Goal: Task Accomplishment & Management: Manage account settings

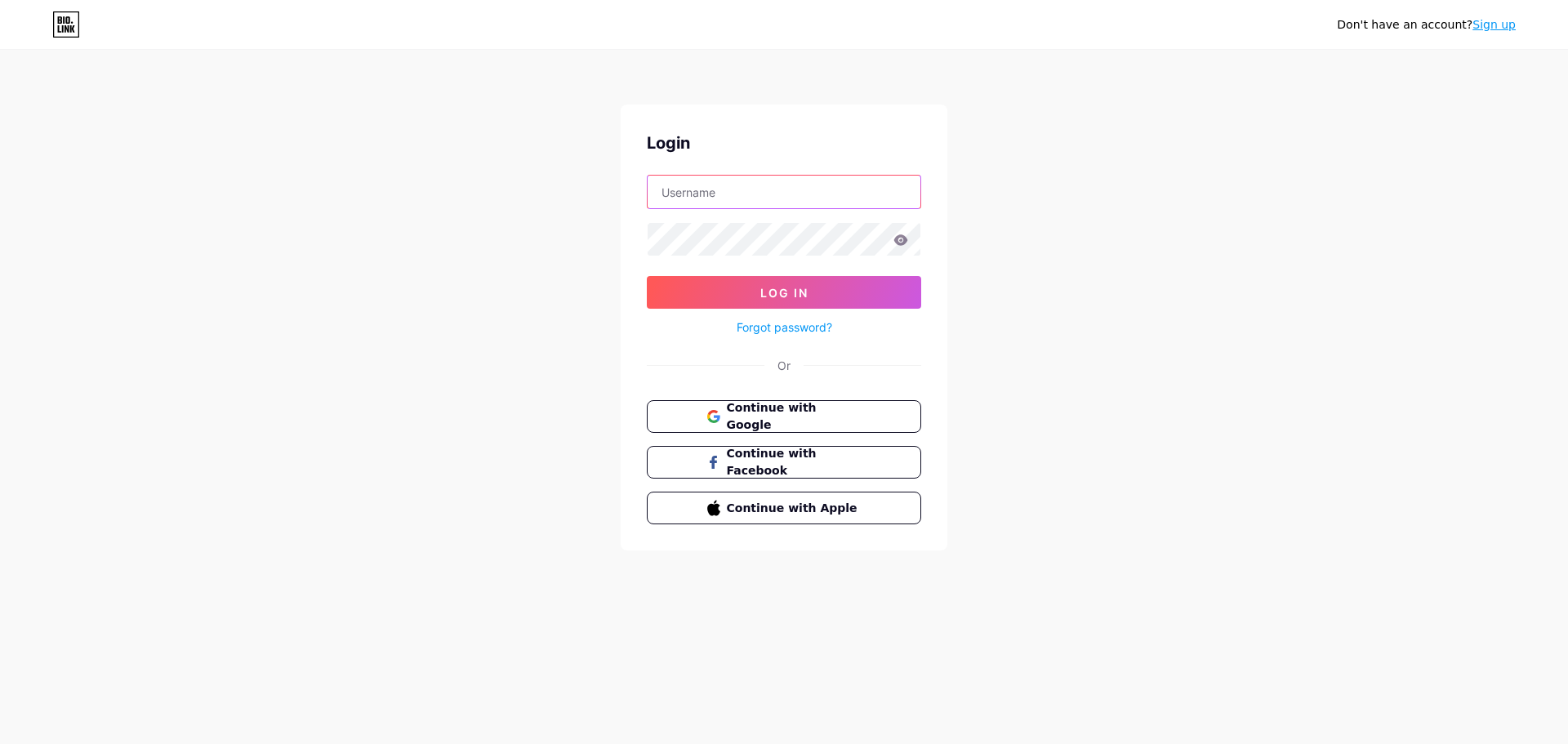
click at [704, 186] on input "text" at bounding box center [784, 191] width 273 height 32
click at [843, 410] on span "Continue with Google" at bounding box center [793, 416] width 137 height 35
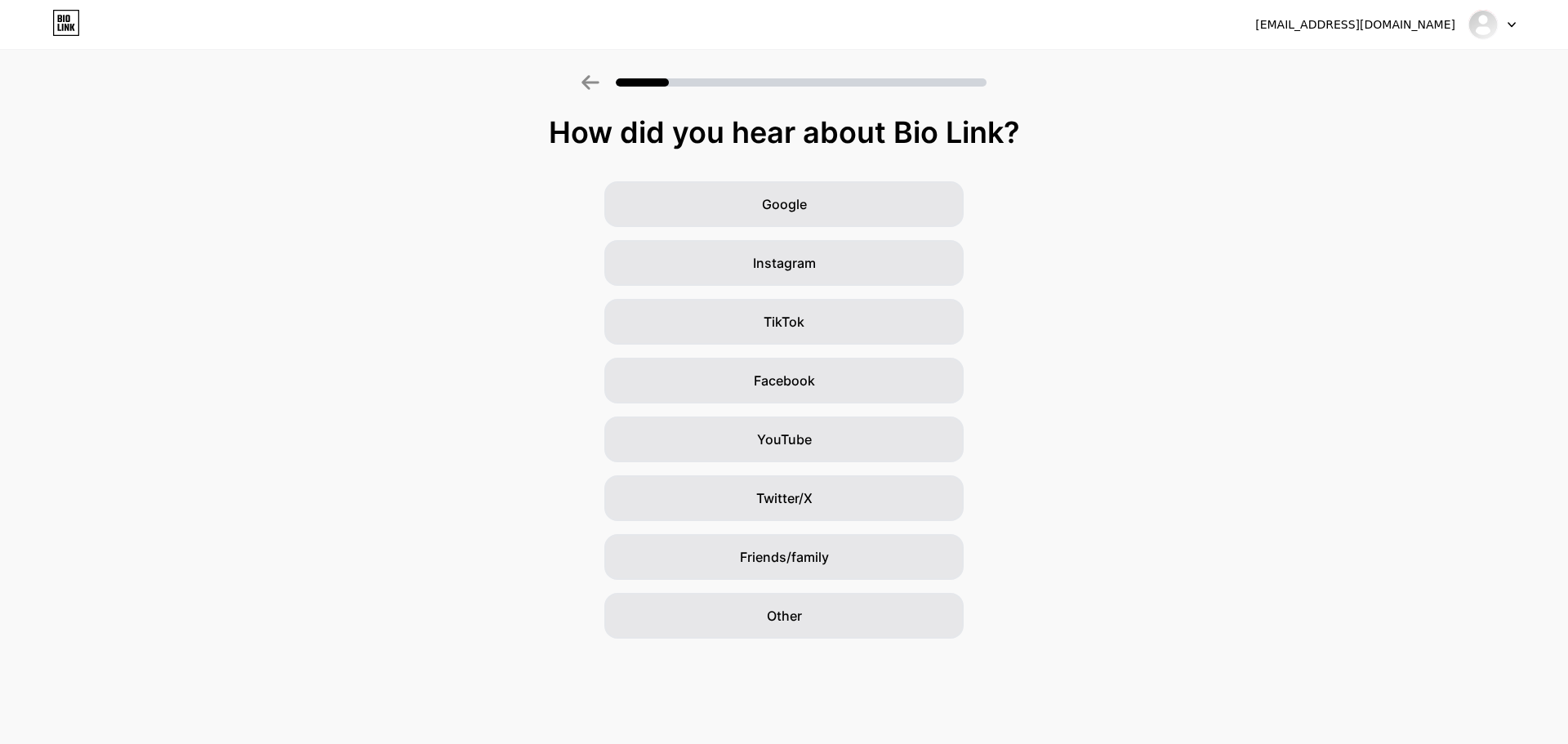
click at [1397, 30] on div "anachibichan44@gmail.com" at bounding box center [1356, 25] width 200 height 17
click at [1506, 25] on div at bounding box center [1492, 25] width 47 height 30
click at [1451, 70] on li "Logout" at bounding box center [1414, 66] width 203 height 44
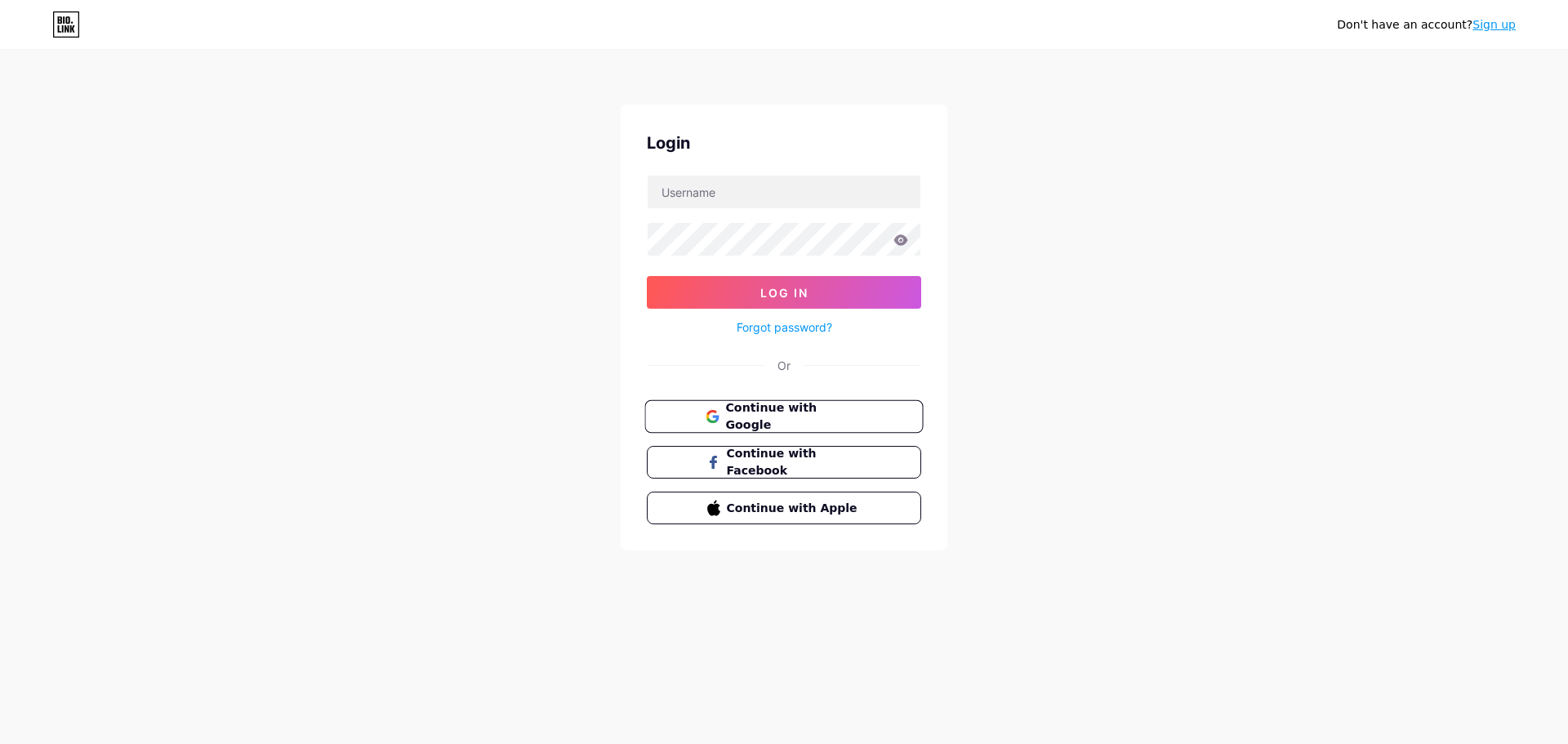
click at [795, 427] on button "Continue with Google" at bounding box center [784, 416] width 278 height 33
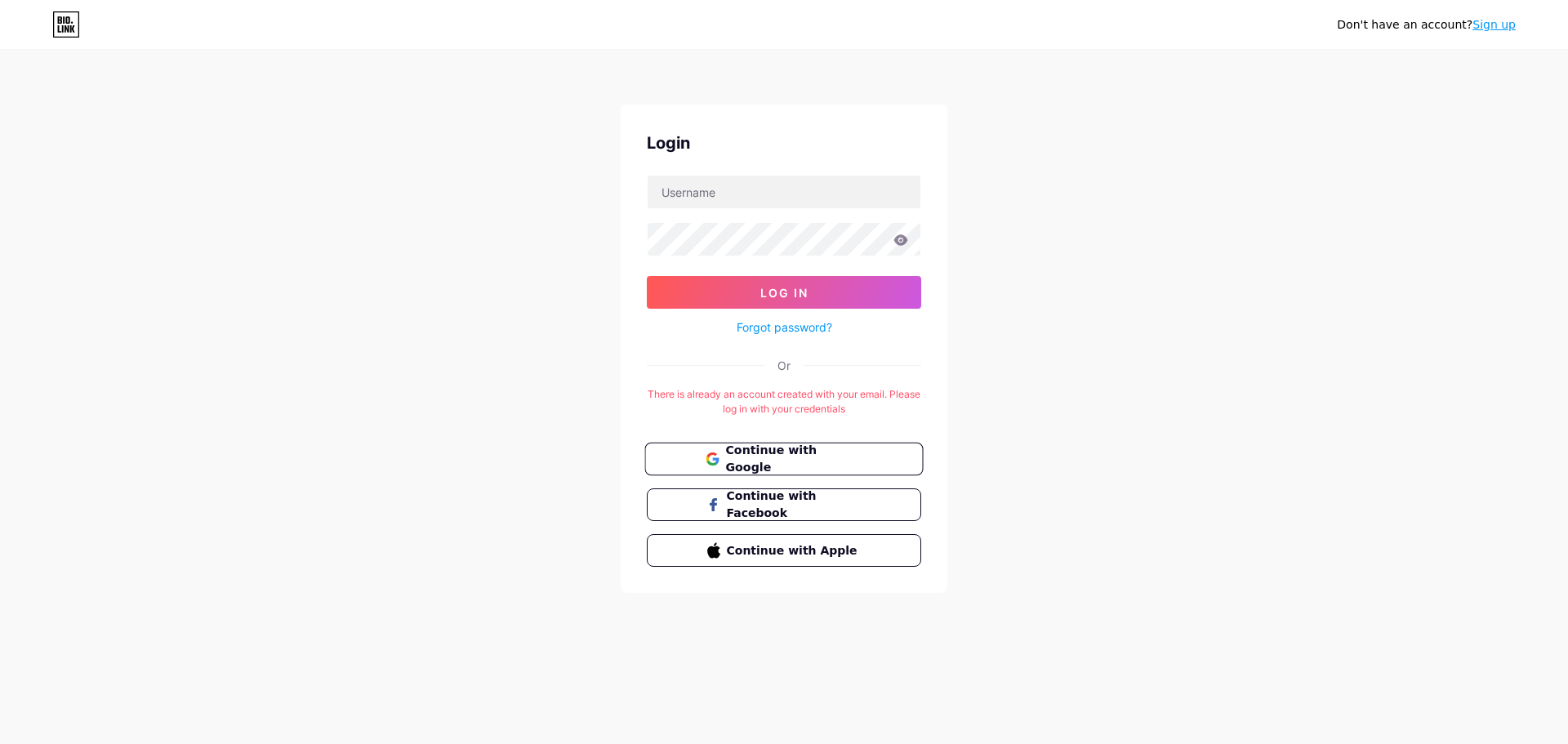
click at [831, 456] on span "Continue with Google" at bounding box center [793, 459] width 137 height 35
click at [824, 203] on input "text" at bounding box center [784, 191] width 273 height 32
drag, startPoint x: 838, startPoint y: 200, endPoint x: 430, endPoint y: 194, distance: 408.0
click at [430, 194] on div "Don't have an account? Sign up Login obsidianacosplay@gmail.com Log In Forgot p…" at bounding box center [784, 322] width 1568 height 645
type input "obsidianacosplay@gmail.com"
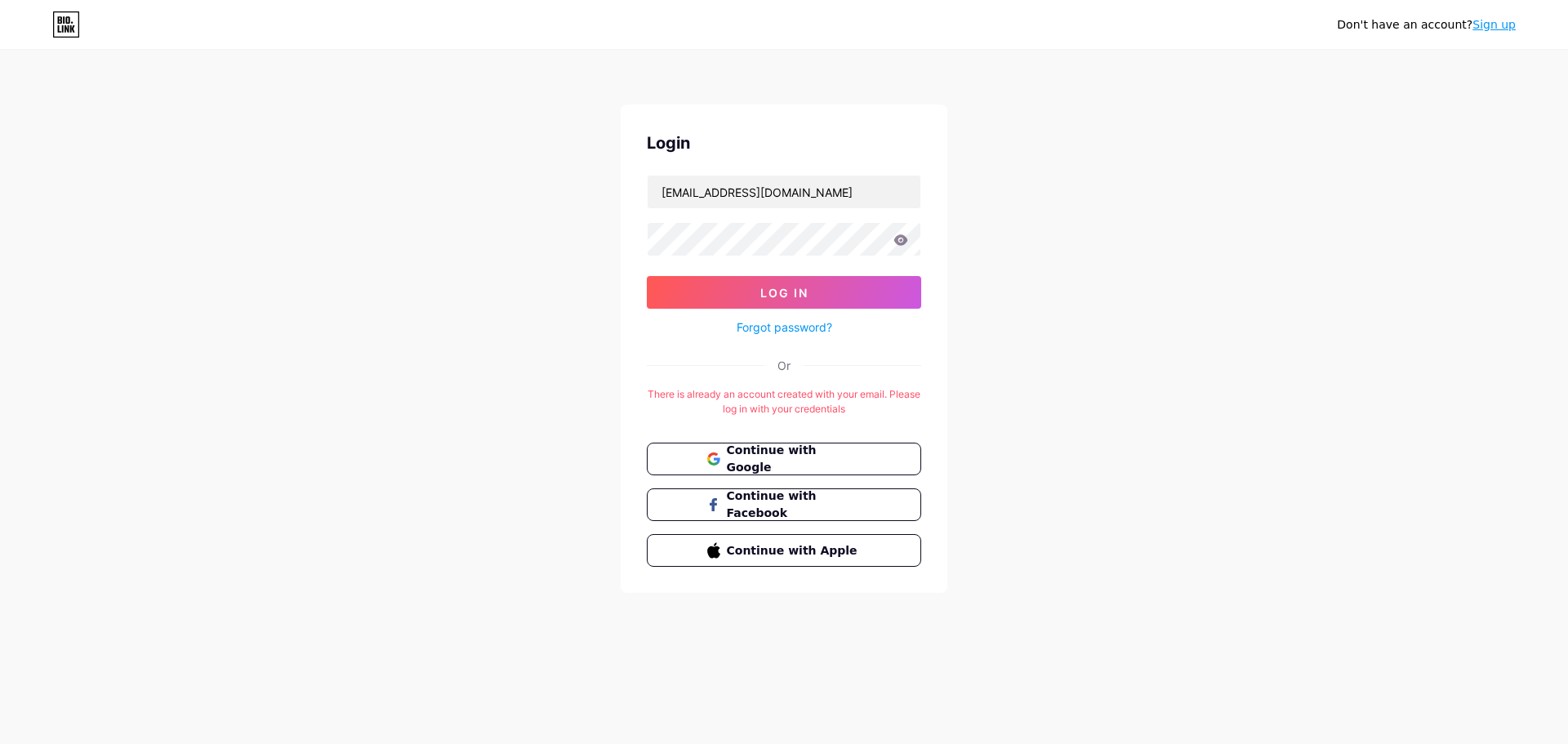
click at [758, 325] on link "Forgot password?" at bounding box center [784, 327] width 95 height 17
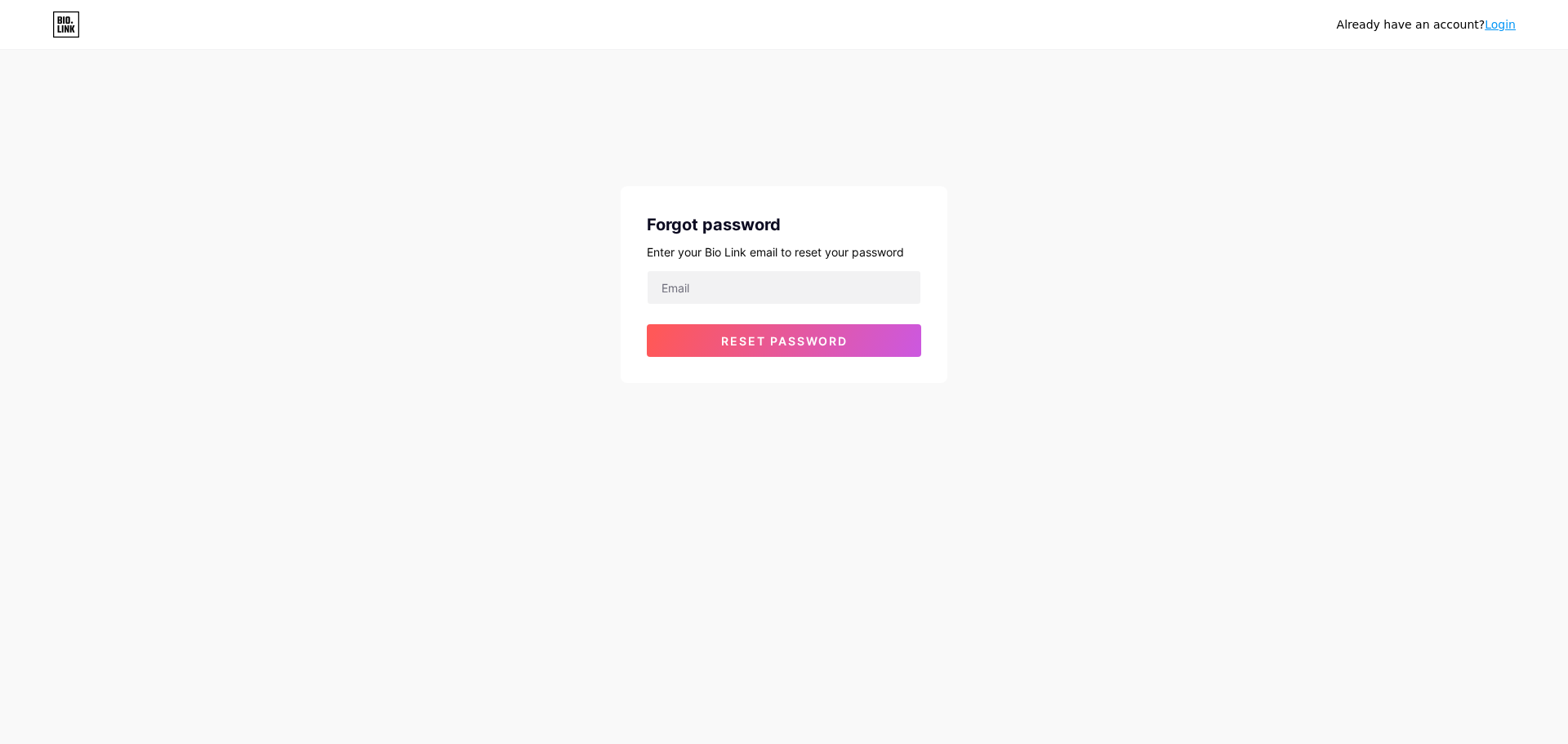
click at [762, 310] on form "Reset password" at bounding box center [784, 314] width 275 height 87
click at [762, 302] on input "email" at bounding box center [784, 287] width 273 height 32
paste input "obsidianacosplay@gmail.com"
type input "[EMAIL_ADDRESS][DOMAIN_NAME]"
click at [767, 351] on button "Reset password" at bounding box center [784, 340] width 275 height 32
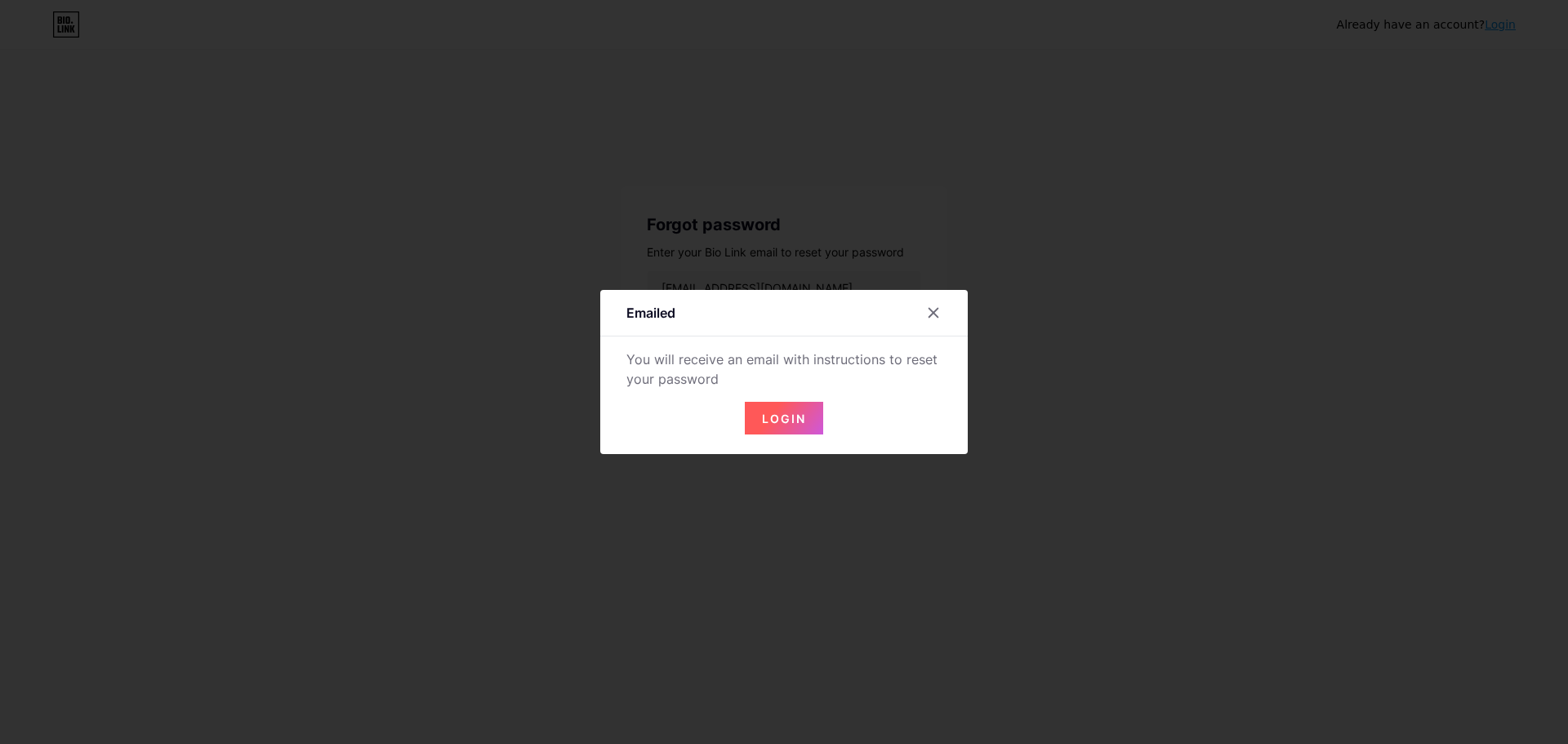
click at [794, 421] on span "Login" at bounding box center [784, 418] width 44 height 14
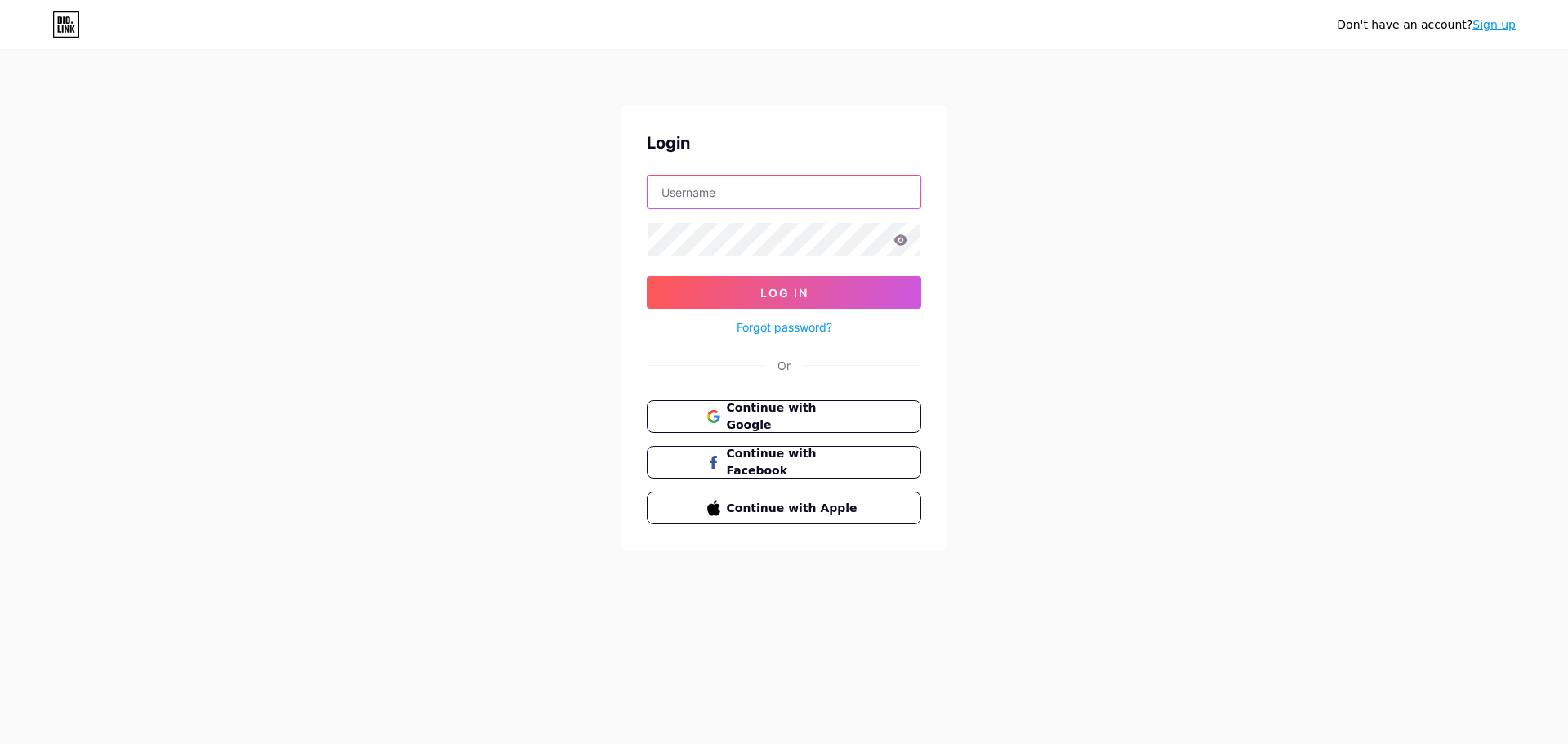
click at [860, 191] on input "text" at bounding box center [784, 191] width 273 height 32
type input "[EMAIL_ADDRESS][DOMAIN_NAME]"
click at [853, 298] on button "Log In" at bounding box center [784, 292] width 275 height 32
